Goal: Task Accomplishment & Management: Manage account settings

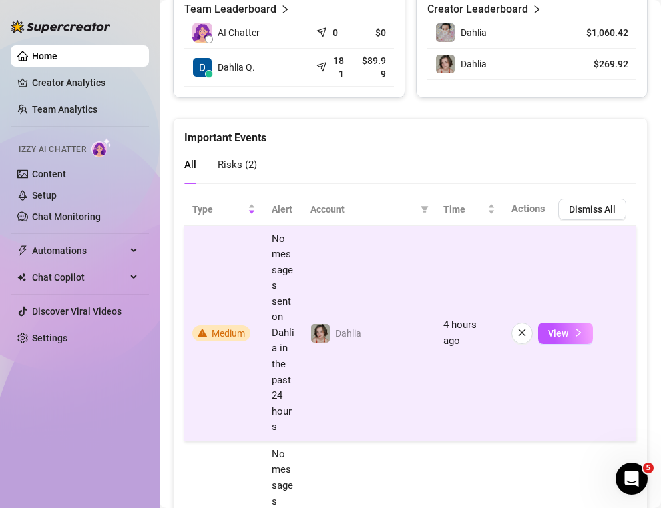
scroll to position [799, 0]
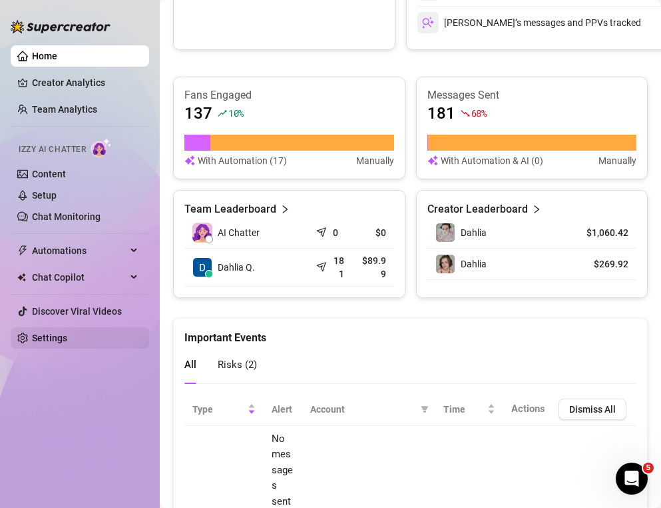
click at [50, 338] on link "Settings" at bounding box center [49, 337] width 35 height 11
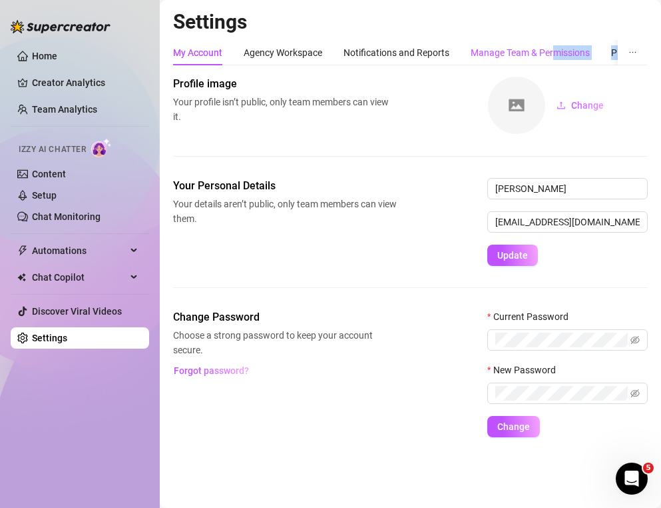
drag, startPoint x: 553, startPoint y: 55, endPoint x: 661, endPoint y: 57, distance: 108.6
click at [661, 57] on html "Home Creator Analytics Team Analytics Izzy AI Chatter Content Setup Chat Monito…" at bounding box center [330, 254] width 661 height 508
click at [610, 57] on div "My Account Agency Workspace Notifications and Reports Manage Team & Permissions…" at bounding box center [421, 52] width 496 height 25
click at [616, 56] on div "Plans & Billing" at bounding box center [640, 52] width 58 height 15
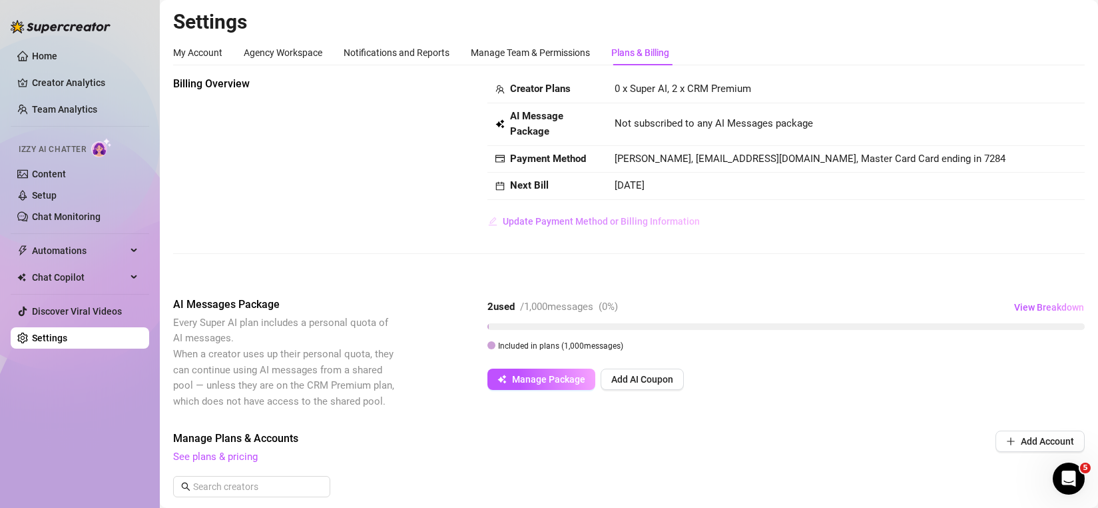
click at [561, 222] on span "Update Payment Method or Billing Information" at bounding box center [601, 221] width 197 height 11
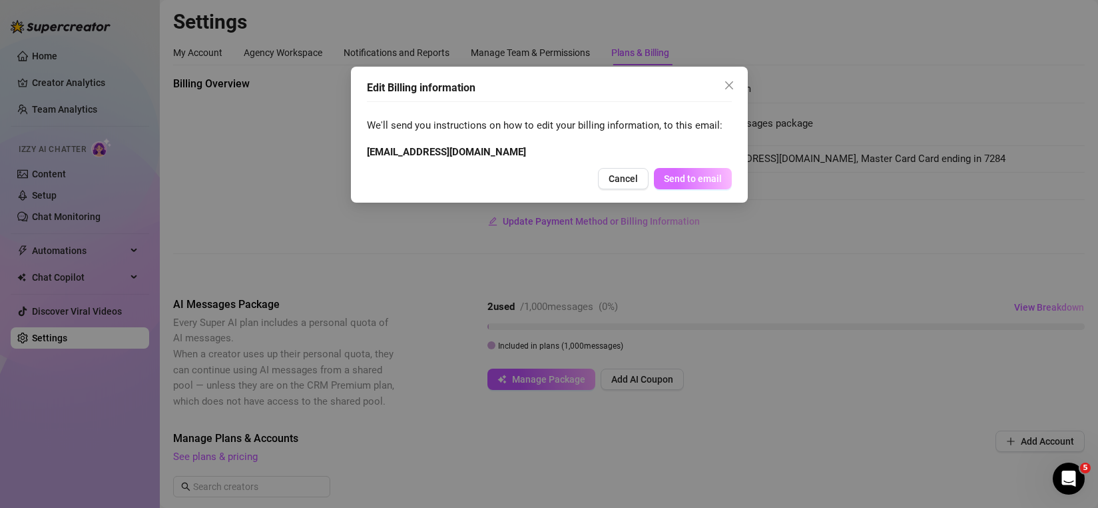
click at [661, 177] on span "Send to email" at bounding box center [693, 178] width 58 height 11
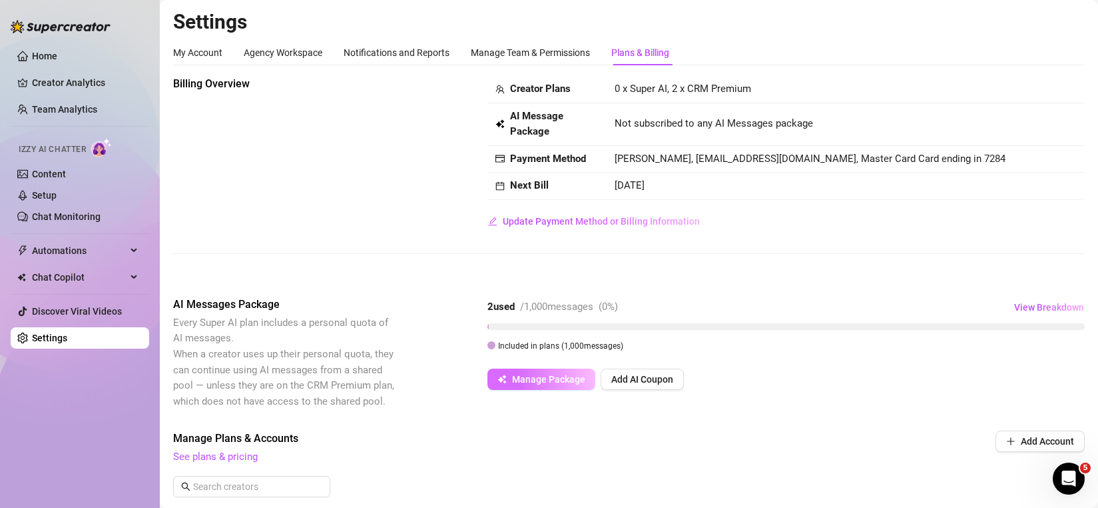
click at [522, 384] on span "Manage Package" at bounding box center [548, 379] width 73 height 11
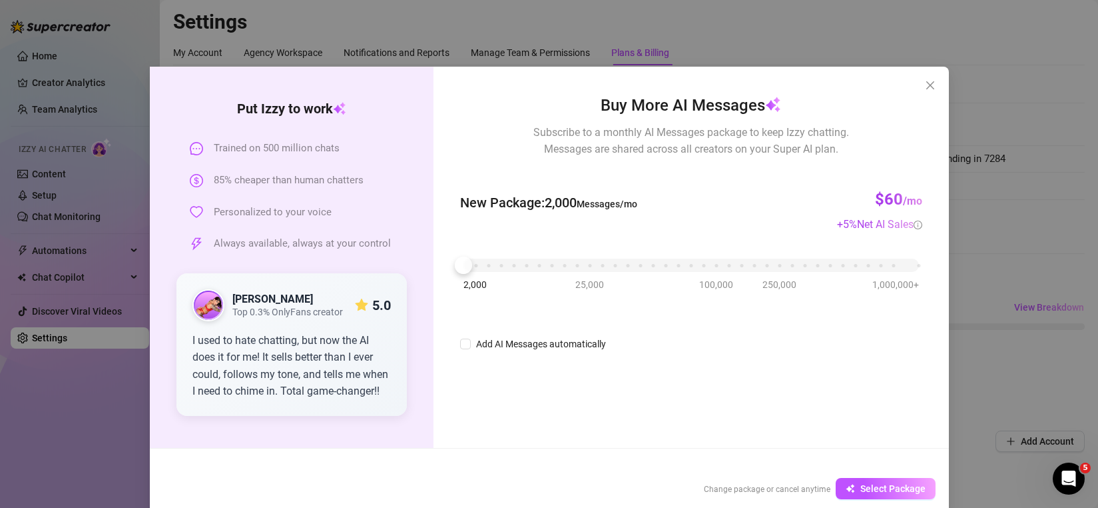
drag, startPoint x: 978, startPoint y: 151, endPoint x: 923, endPoint y: 83, distance: 87.7
click at [661, 83] on icon "close" at bounding box center [930, 85] width 11 height 11
